Goal: Information Seeking & Learning: Learn about a topic

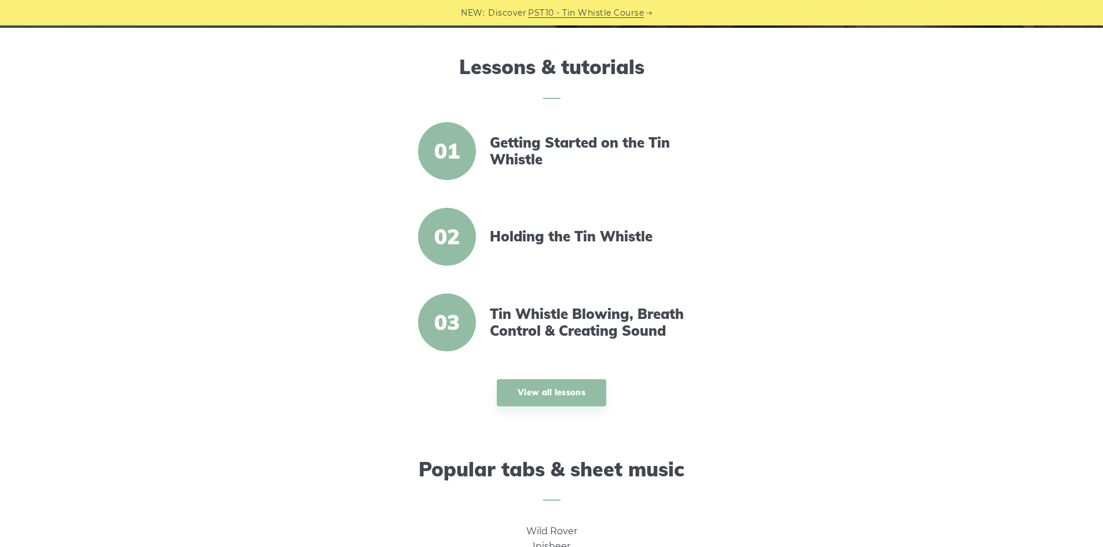
scroll to position [355, 0]
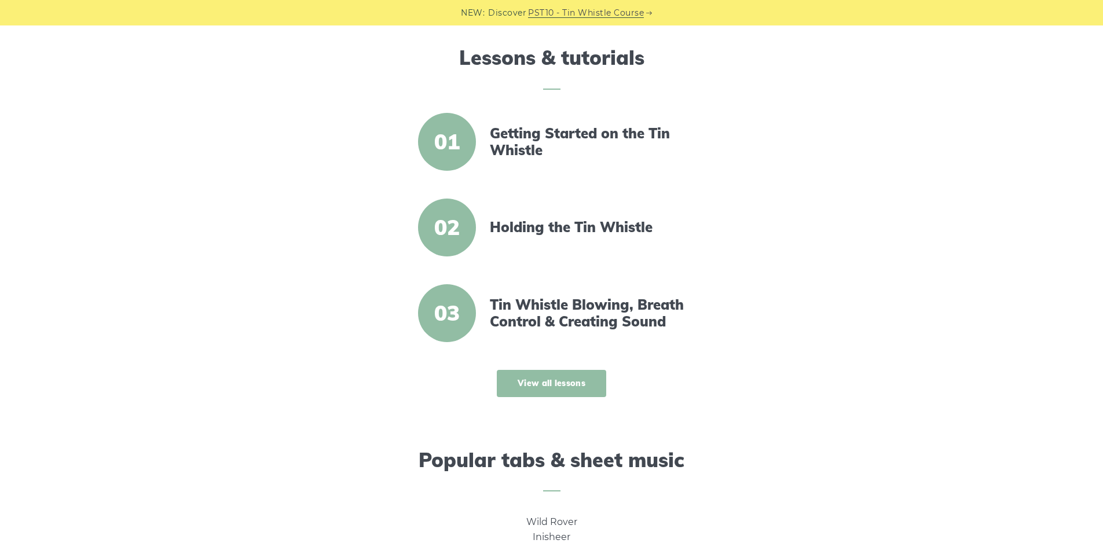
click at [559, 388] on link "View all lessons" at bounding box center [551, 383] width 109 height 27
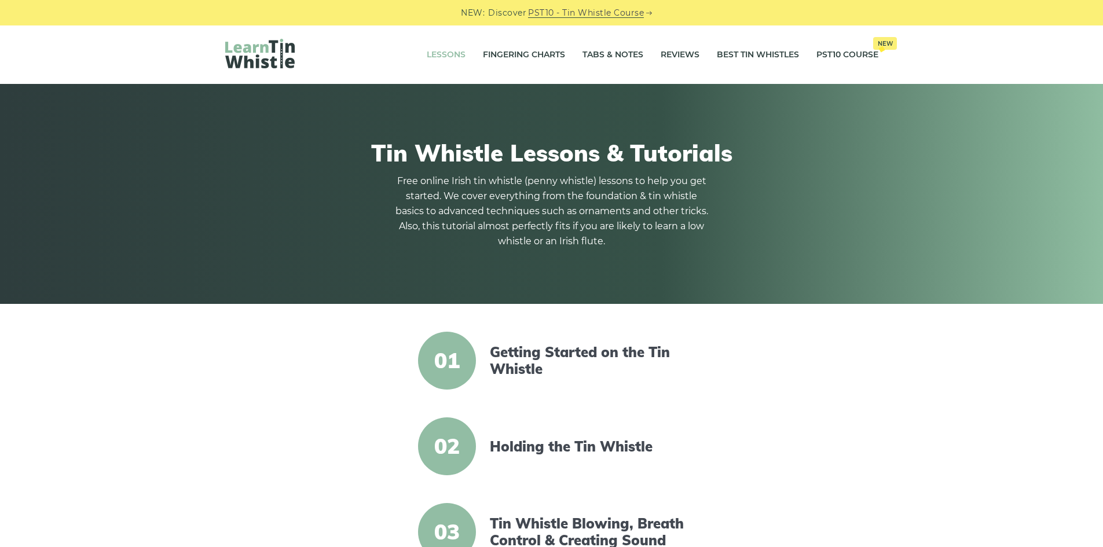
click at [447, 358] on span "01" at bounding box center [447, 361] width 58 height 58
click at [514, 351] on link "Getting Started on the Tin Whistle" at bounding box center [589, 361] width 199 height 34
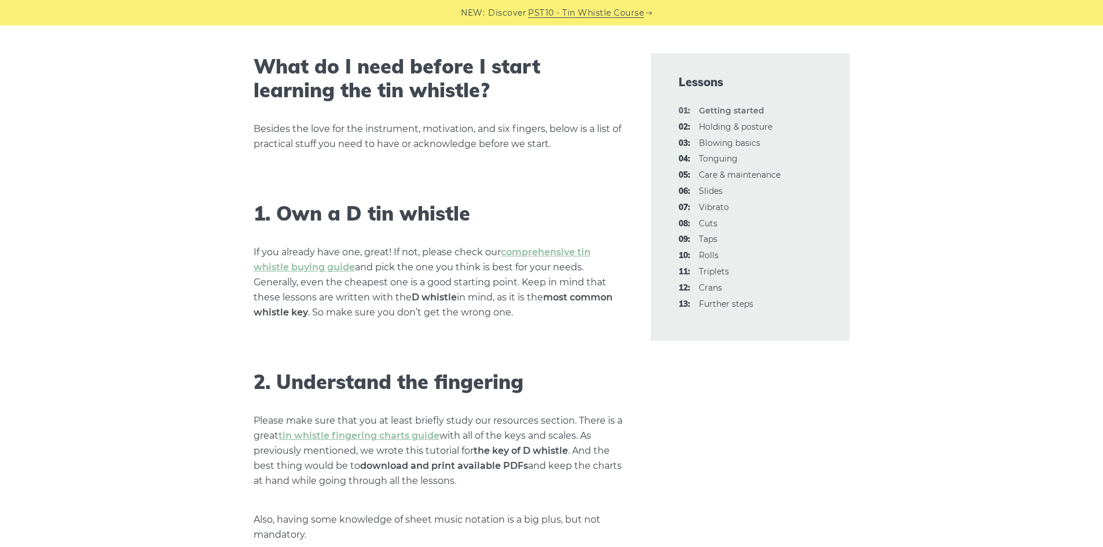
scroll to position [646, 0]
